Goal: Communication & Community: Share content

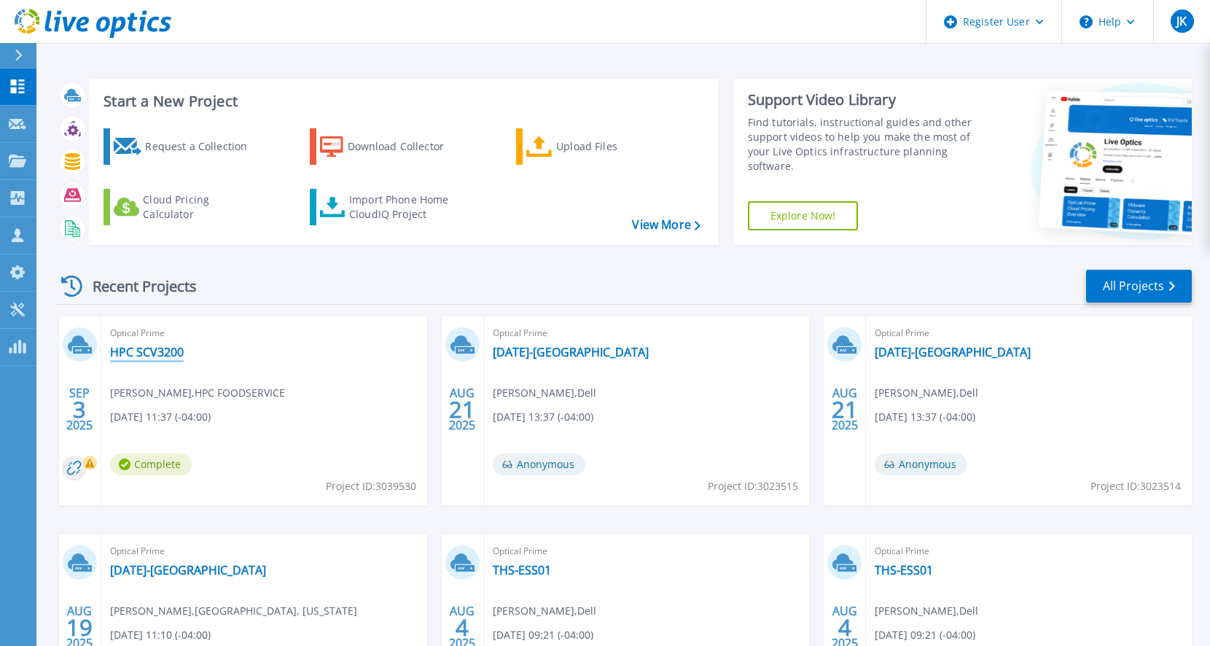
click at [152, 351] on link "HPC SCV3200" at bounding box center [147, 352] width 74 height 15
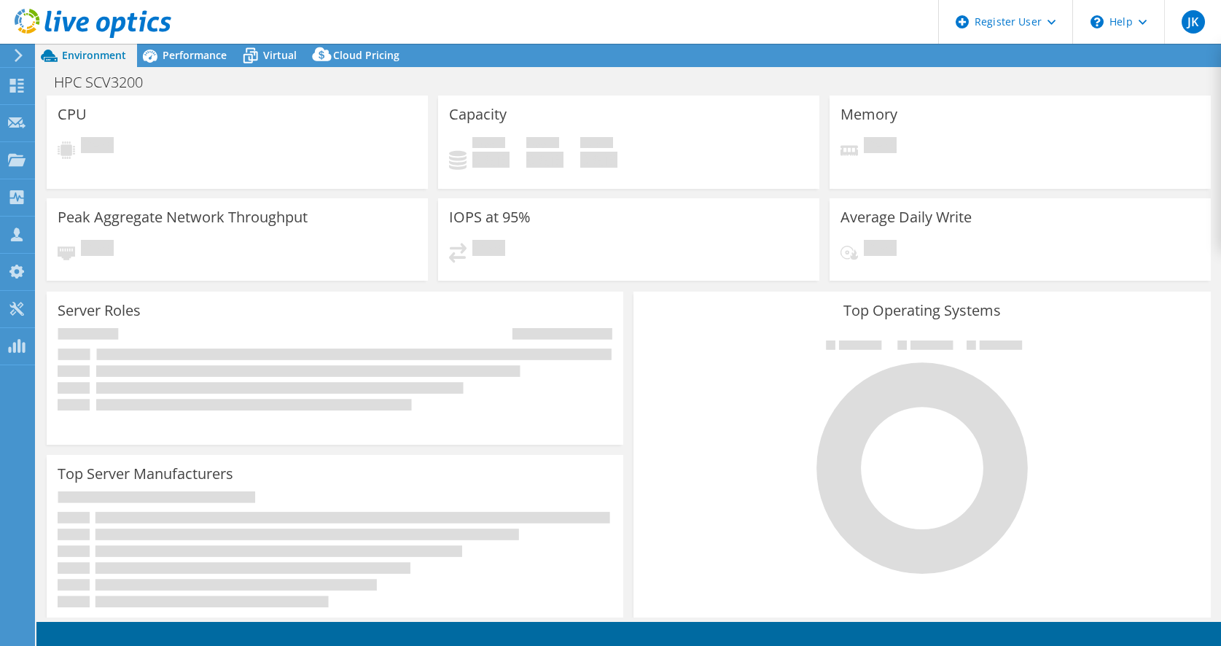
select select "USEast"
select select "USD"
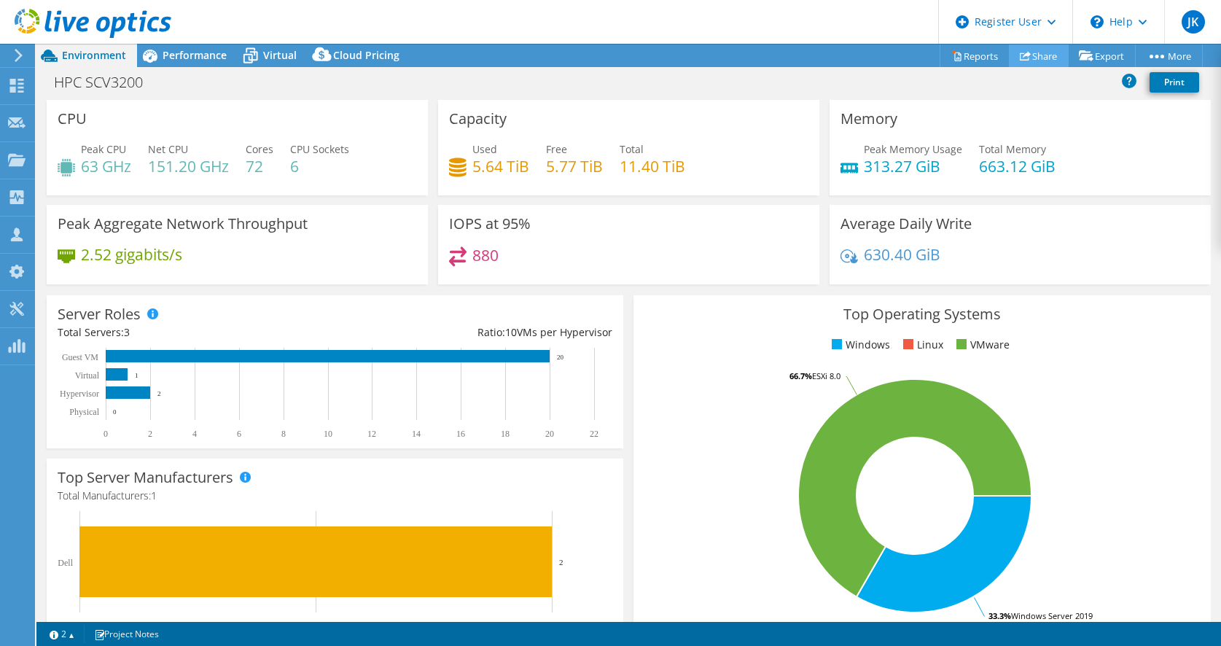
click at [1029, 62] on link "Share" at bounding box center [1039, 55] width 60 height 23
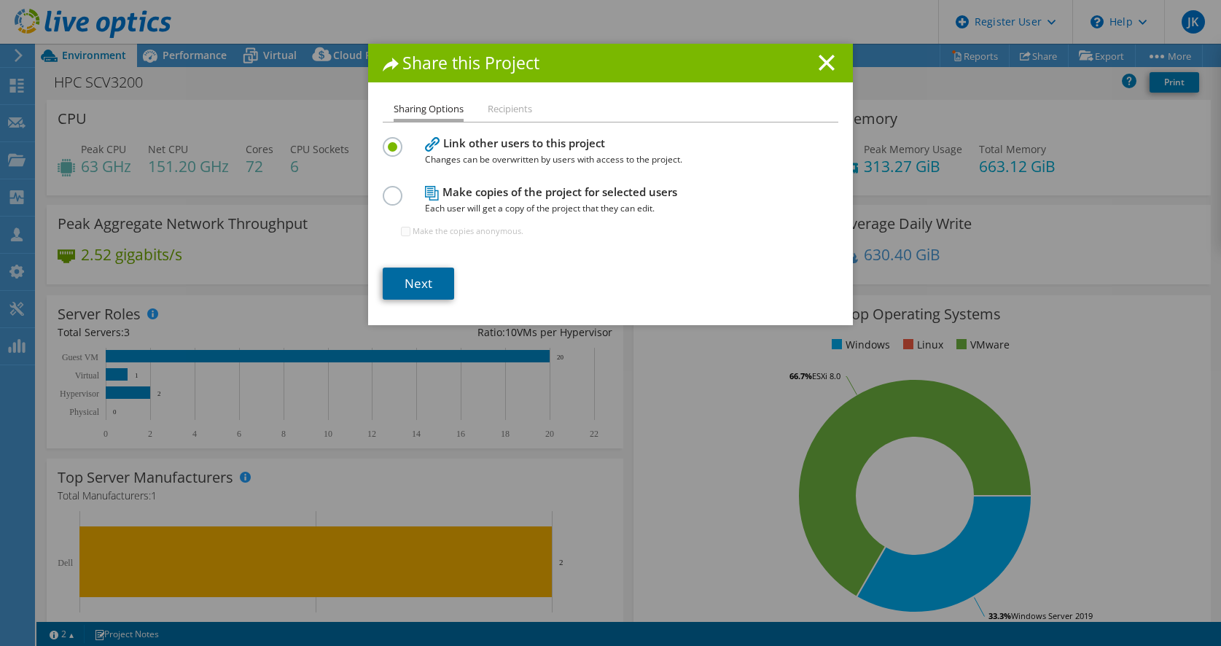
click at [442, 278] on link "Next" at bounding box center [418, 283] width 71 height 32
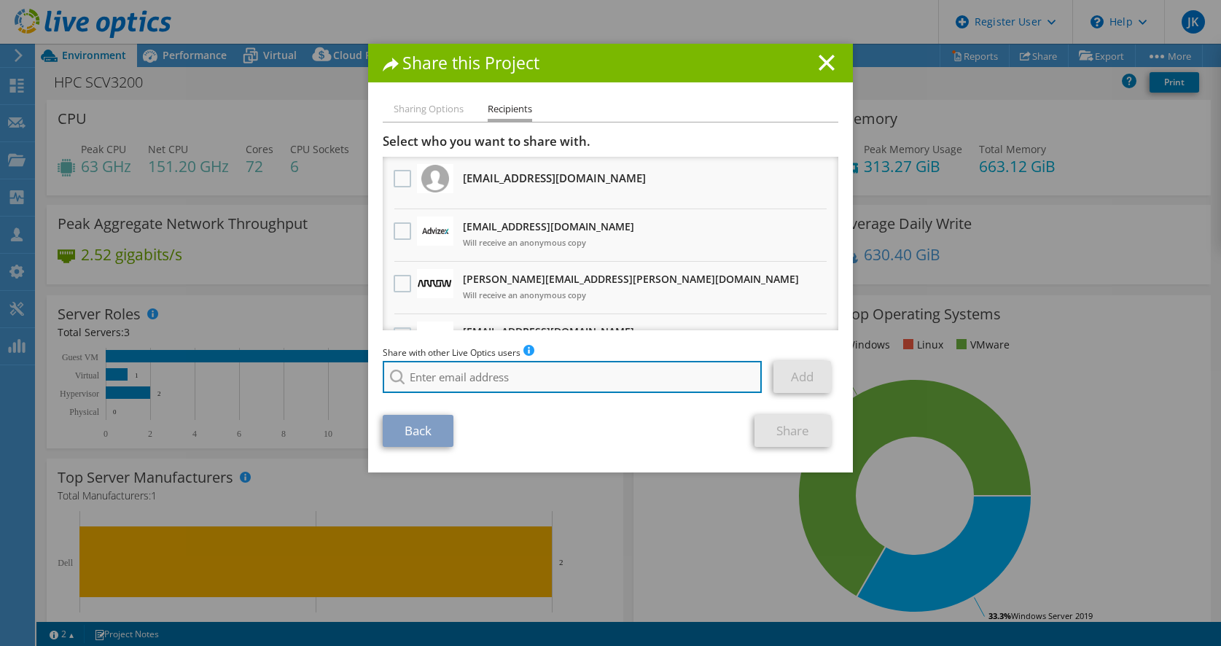
click at [514, 372] on input "search" at bounding box center [572, 377] width 379 height 32
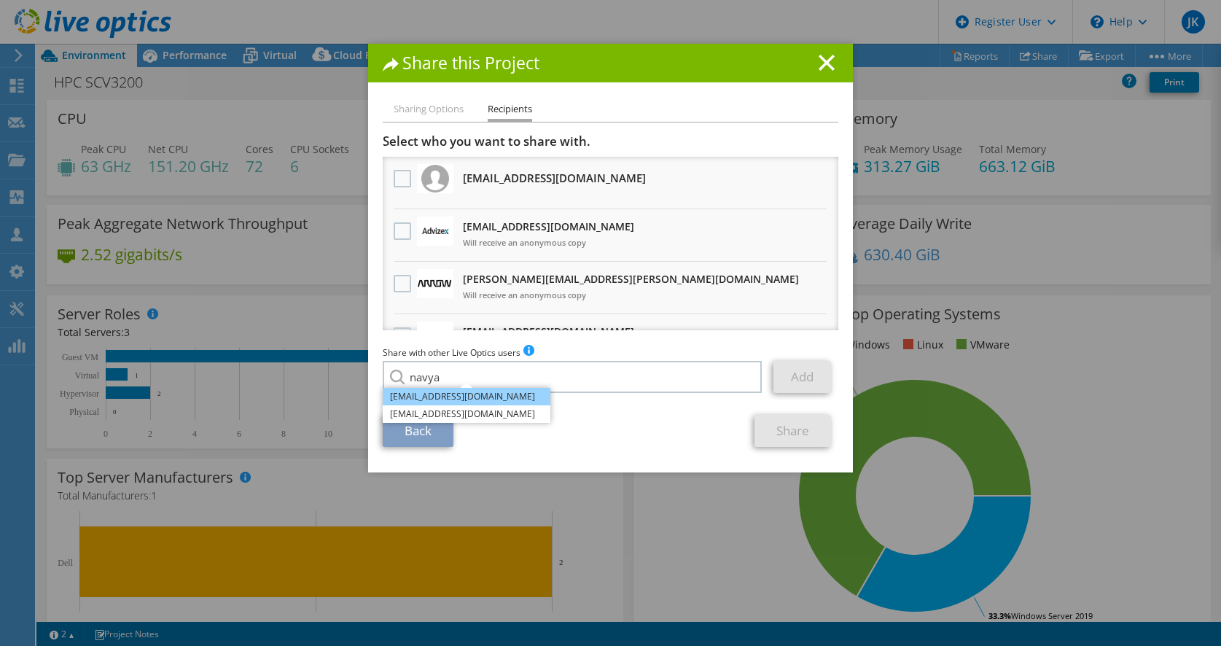
click at [496, 403] on li "[EMAIL_ADDRESS][DOMAIN_NAME]" at bounding box center [467, 396] width 168 height 17
type input "[EMAIL_ADDRESS][DOMAIN_NAME]"
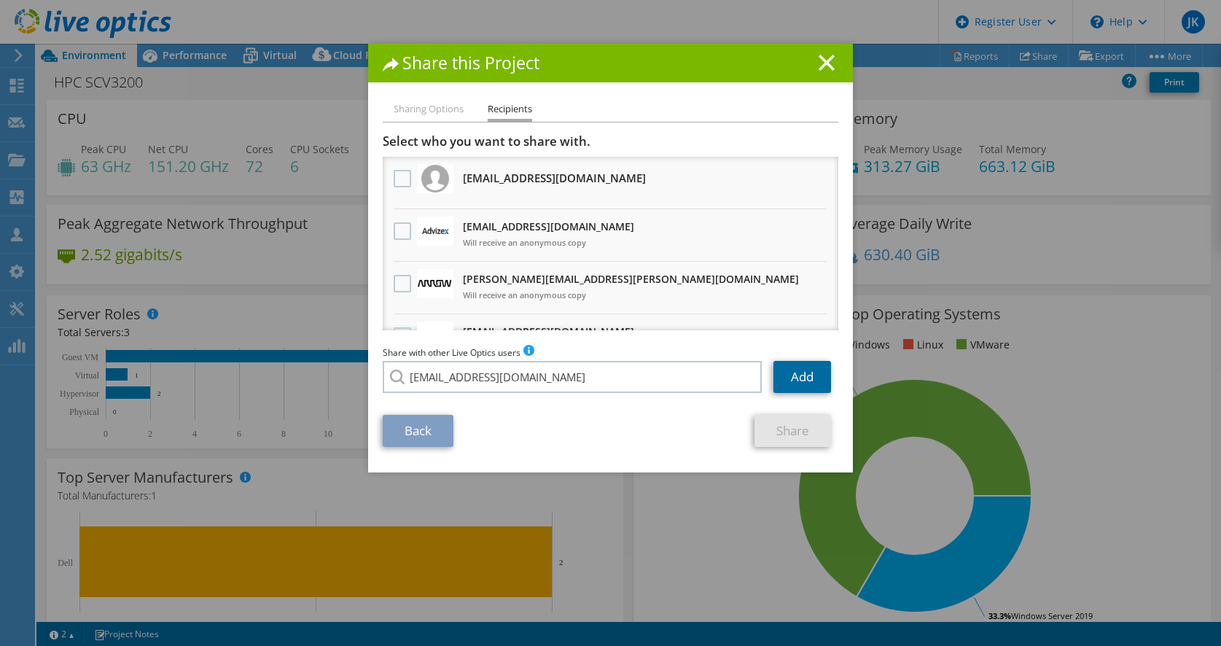
click at [793, 378] on link "Add" at bounding box center [802, 377] width 58 height 32
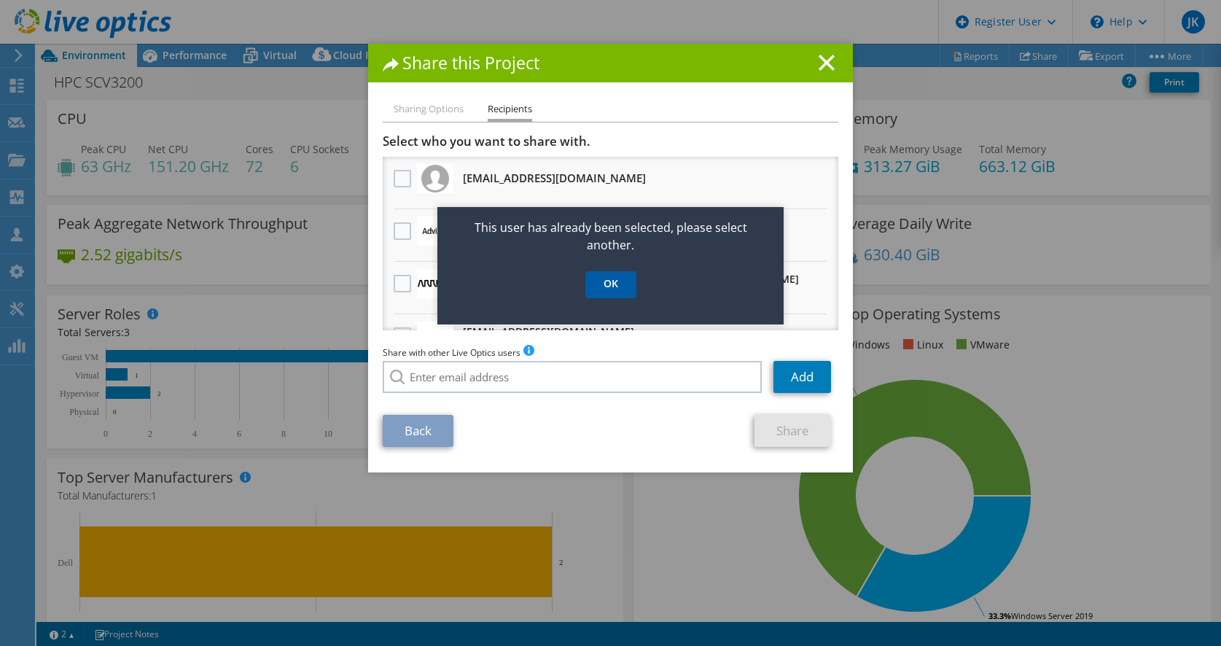
click at [599, 291] on link "OK" at bounding box center [610, 284] width 51 height 27
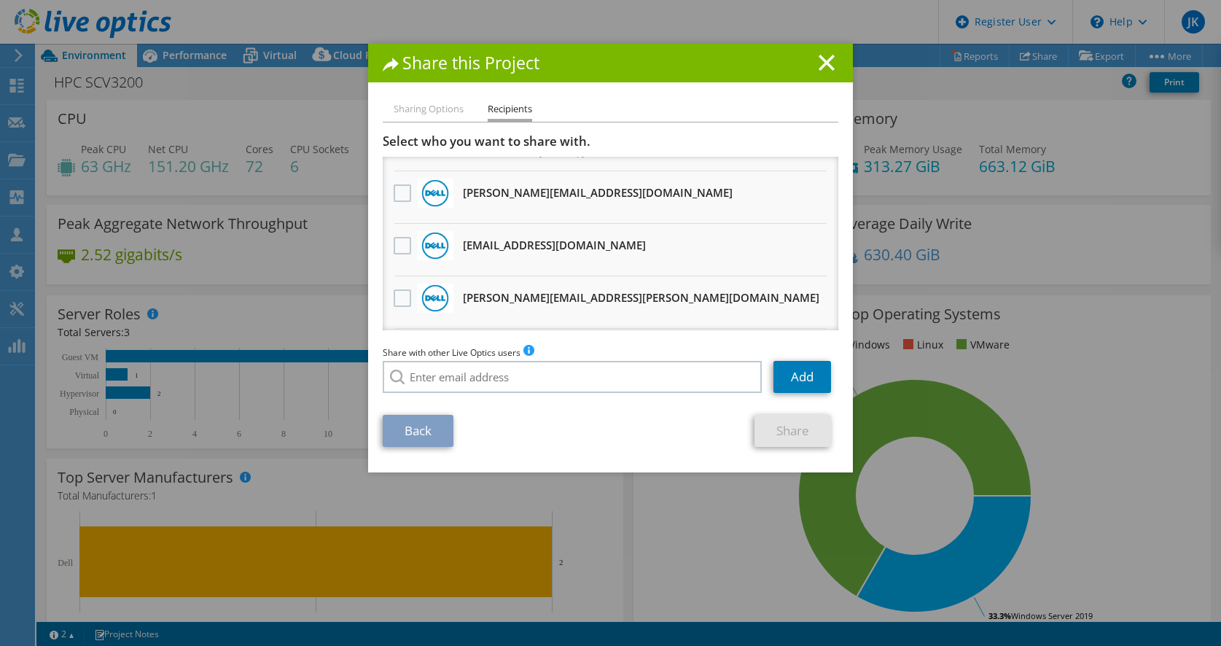
scroll to position [219, 0]
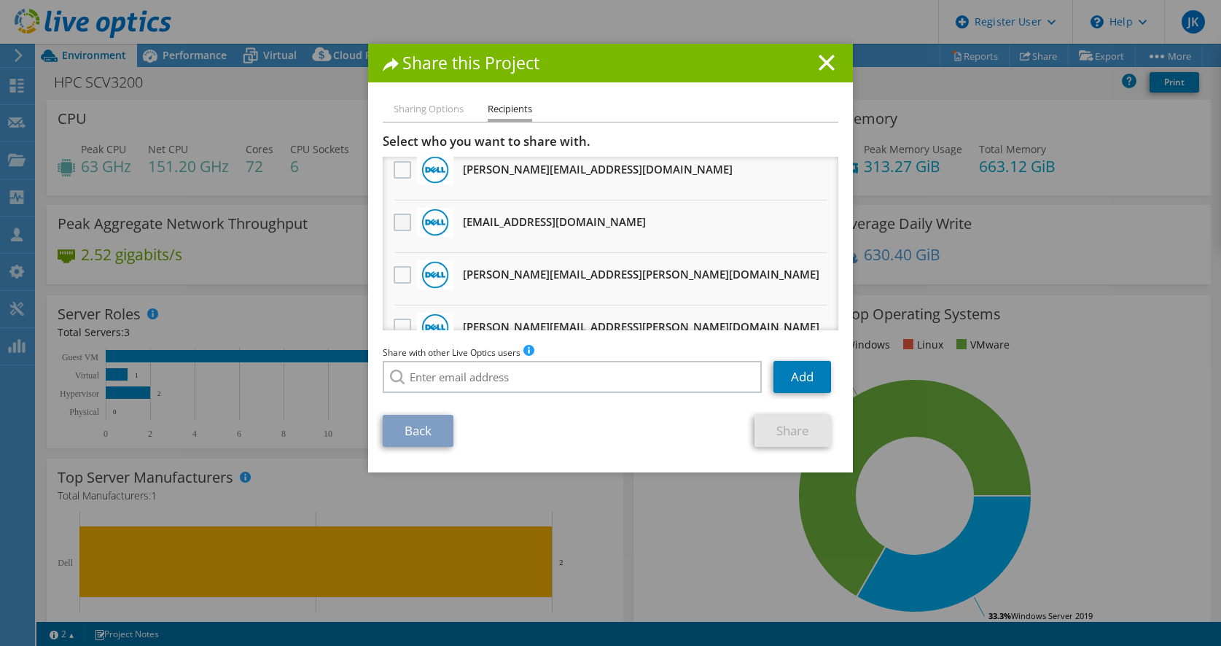
click at [399, 225] on label at bounding box center [404, 222] width 21 height 17
click at [0, 0] on input "checkbox" at bounding box center [0, 0] width 0 height 0
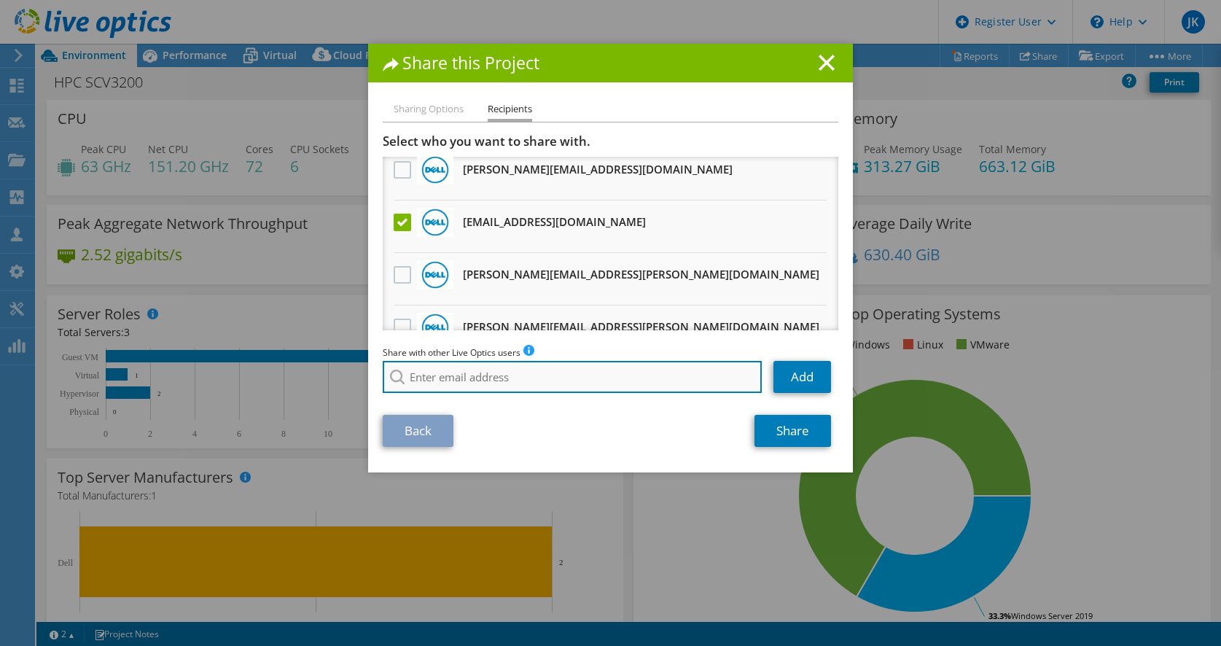
click at [463, 383] on input "search" at bounding box center [572, 377] width 379 height 32
click at [488, 387] on input "[PERSON_NAME]" at bounding box center [572, 377] width 379 height 32
type input "l"
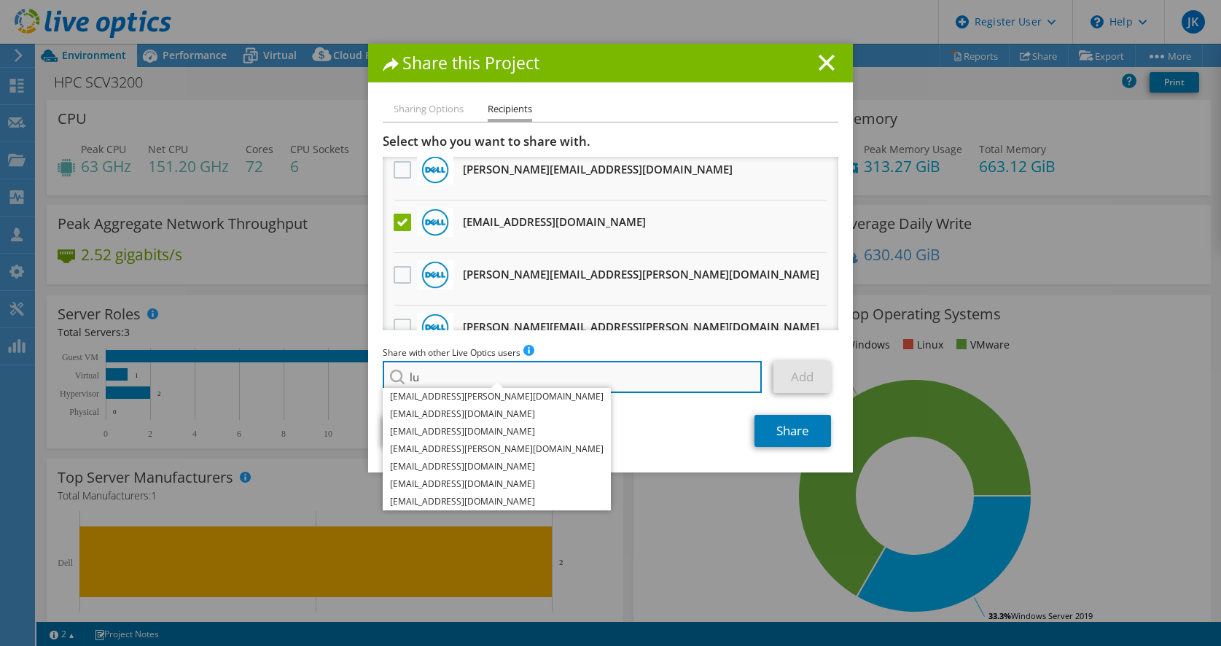
type input "l"
type input "n"
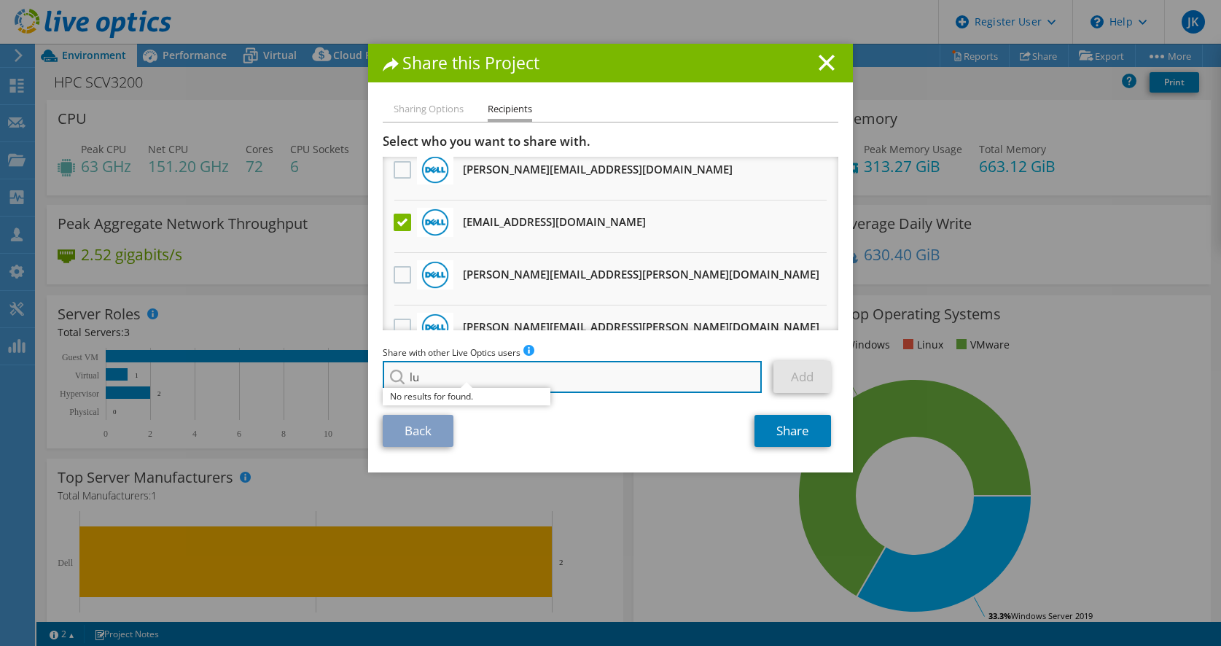
type input "l"
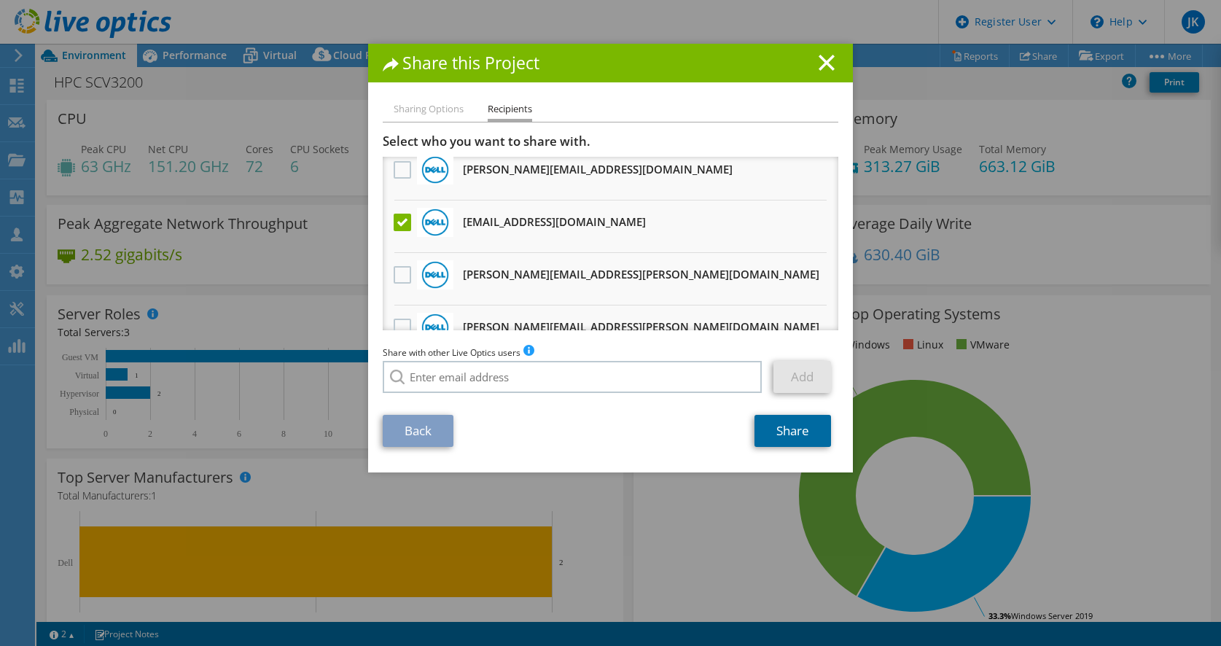
click at [783, 436] on link "Share" at bounding box center [792, 431] width 77 height 32
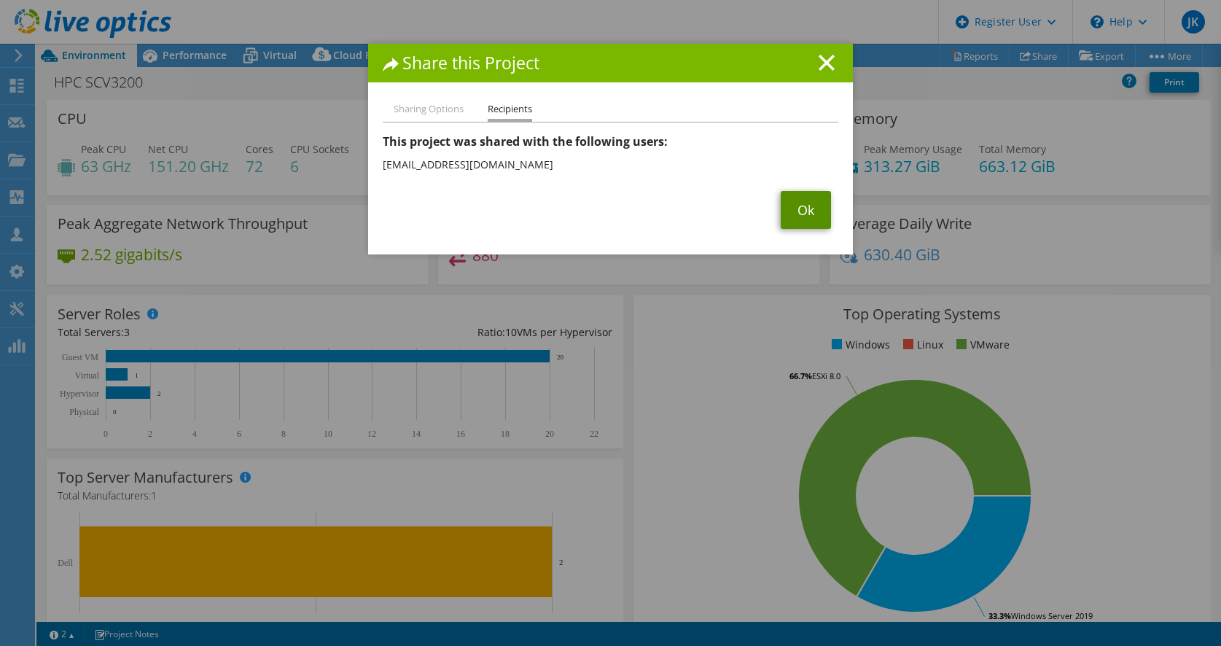
click at [821, 221] on link "Ok" at bounding box center [805, 210] width 50 height 38
